Goal: Task Accomplishment & Management: Manage account settings

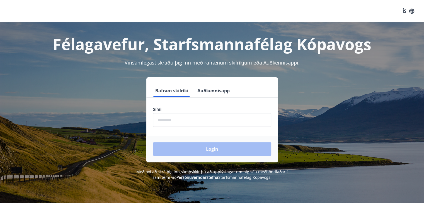
click at [179, 114] on input "phone" at bounding box center [212, 120] width 118 height 14
type input "********"
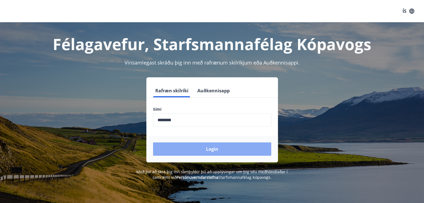
click at [195, 144] on button "Login" at bounding box center [212, 149] width 118 height 13
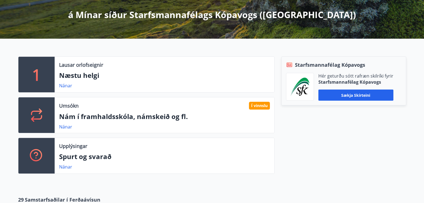
scroll to position [104, 0]
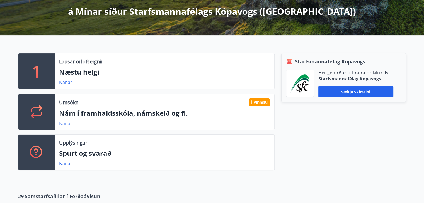
click at [70, 123] on link "Nánar" at bounding box center [65, 124] width 13 height 6
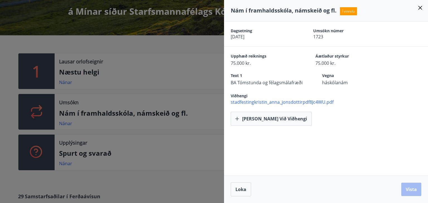
click at [420, 9] on icon at bounding box center [420, 7] width 7 height 7
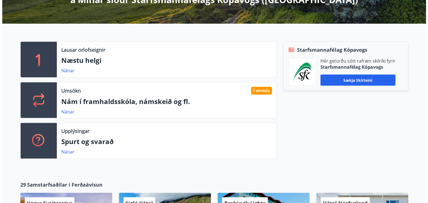
scroll to position [116, 0]
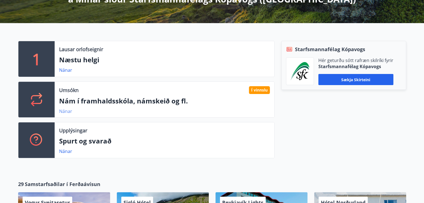
click at [65, 113] on link "Nánar" at bounding box center [65, 111] width 13 height 6
